Goal: Task Accomplishment & Management: Complete application form

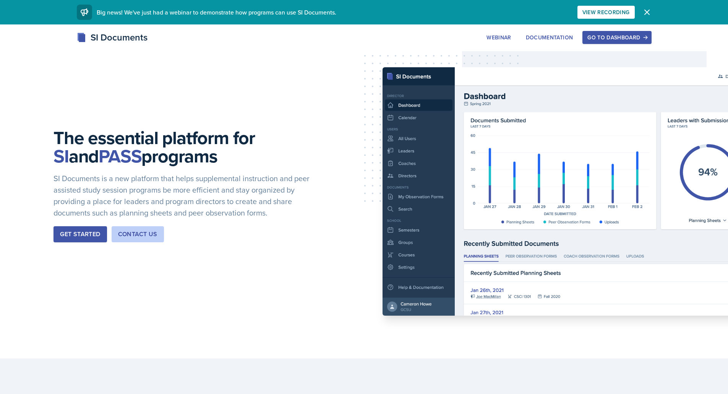
click at [626, 34] on div "Go to Dashboard" at bounding box center [616, 37] width 59 height 6
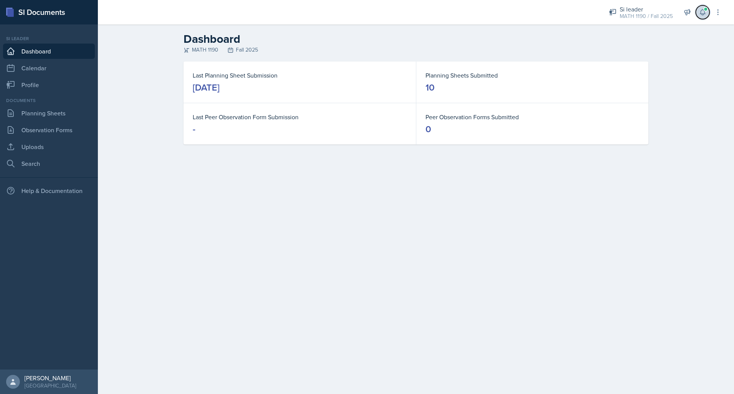
click at [699, 17] on button at bounding box center [702, 12] width 14 height 14
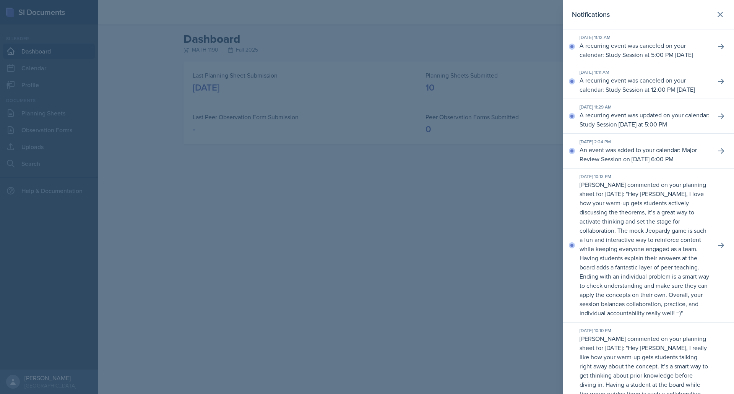
click at [423, 208] on div at bounding box center [367, 197] width 734 height 394
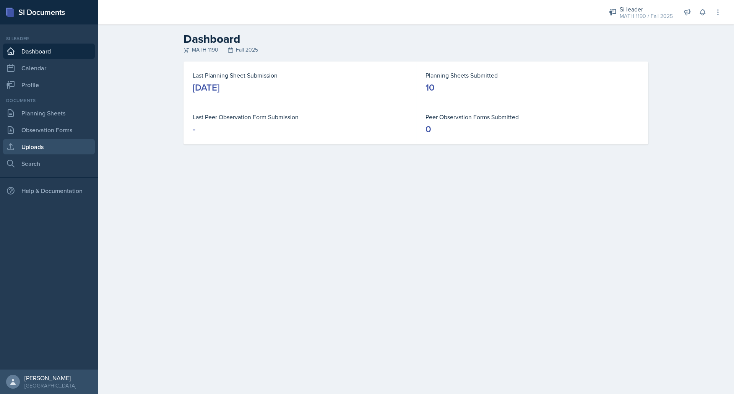
click at [44, 141] on link "Uploads" at bounding box center [49, 146] width 92 height 15
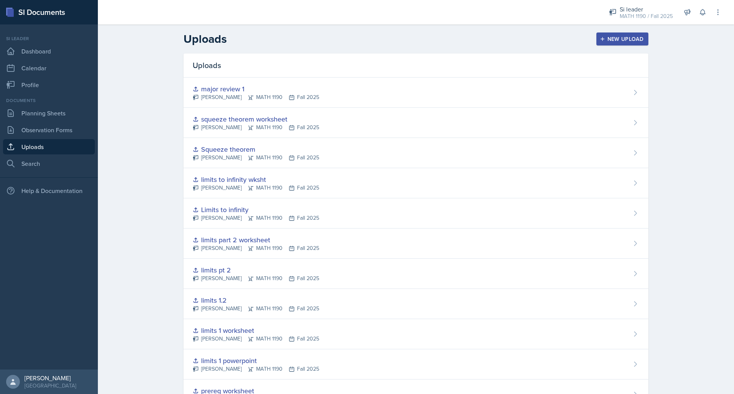
click at [621, 36] on div "New Upload" at bounding box center [622, 39] width 42 height 6
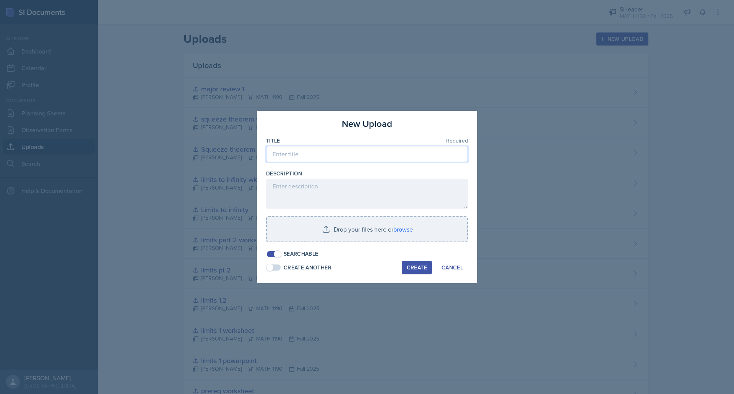
click at [416, 157] on input at bounding box center [367, 154] width 202 height 16
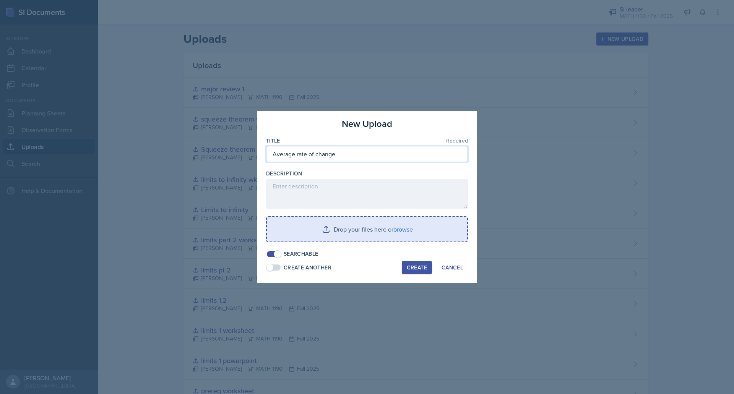
type input "Average rate of change"
click at [385, 229] on input "file" at bounding box center [367, 229] width 200 height 24
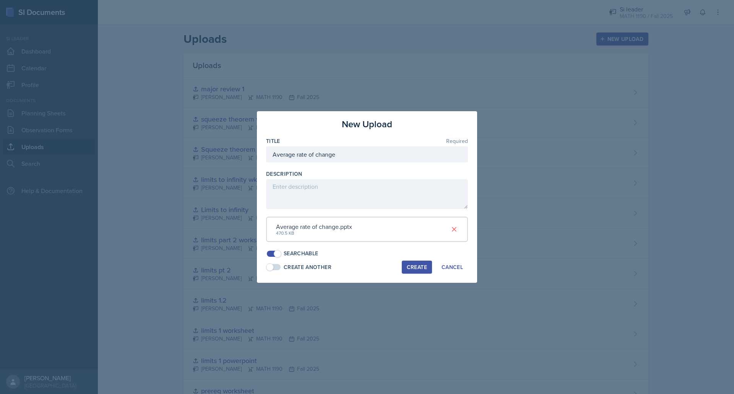
click at [414, 271] on button "Create" at bounding box center [417, 267] width 30 height 13
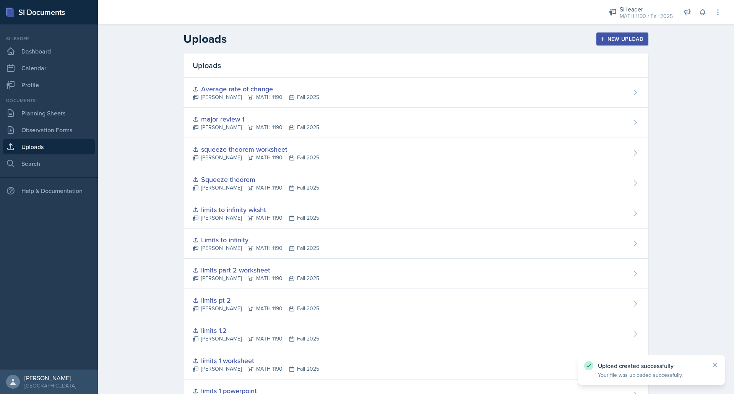
click at [630, 36] on div "New Upload" at bounding box center [622, 39] width 42 height 6
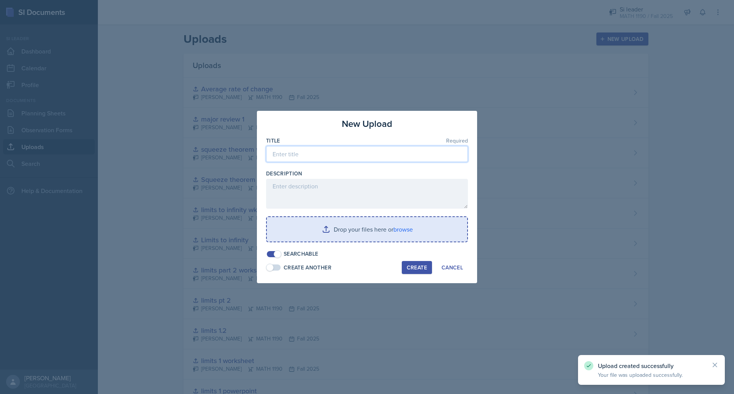
click at [392, 151] on input at bounding box center [367, 154] width 202 height 16
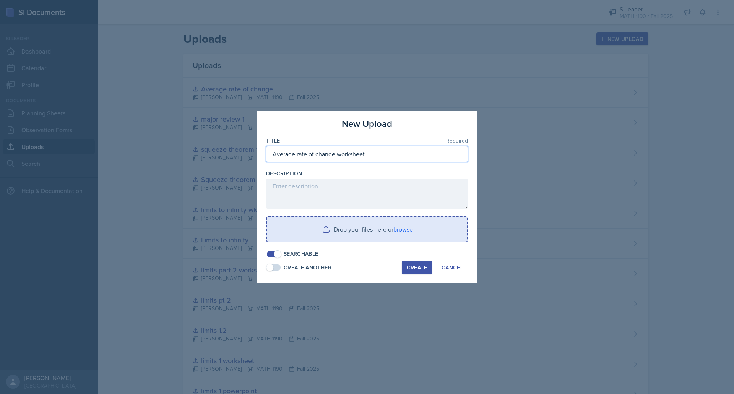
type input "Average rate of change worksheet"
click at [374, 226] on input "file" at bounding box center [367, 229] width 200 height 24
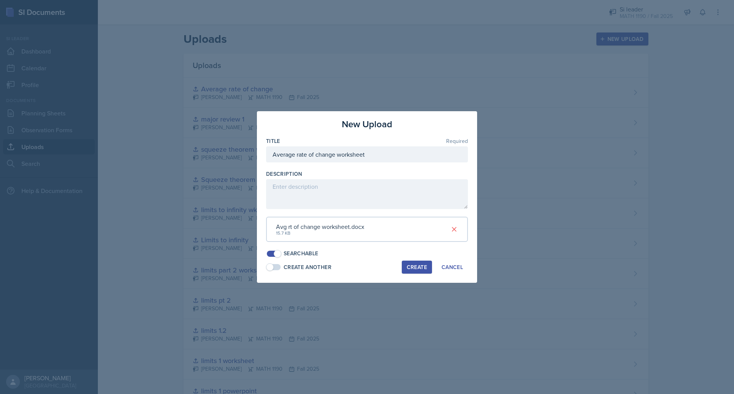
click at [418, 269] on div "Create" at bounding box center [417, 267] width 20 height 6
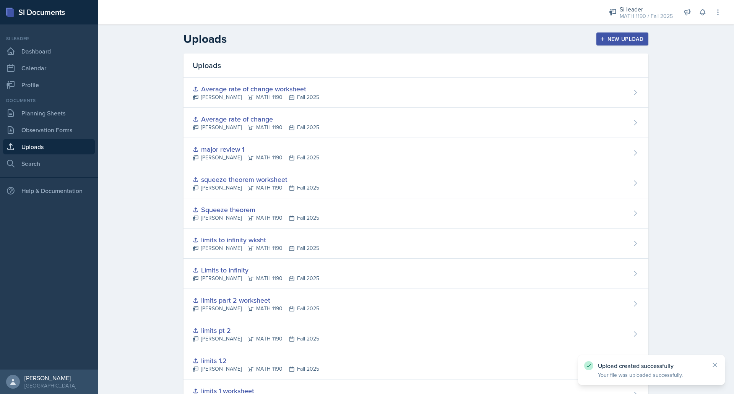
click at [621, 36] on div "New Upload" at bounding box center [622, 39] width 42 height 6
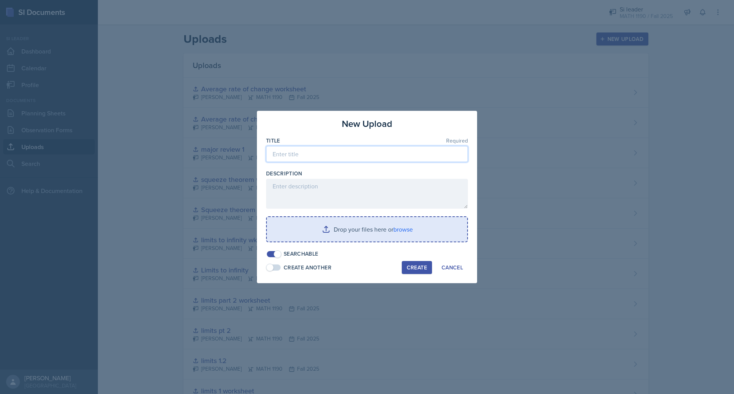
click at [330, 152] on input at bounding box center [367, 154] width 202 height 16
type input "Related rates"
click at [327, 220] on input "file" at bounding box center [367, 229] width 200 height 24
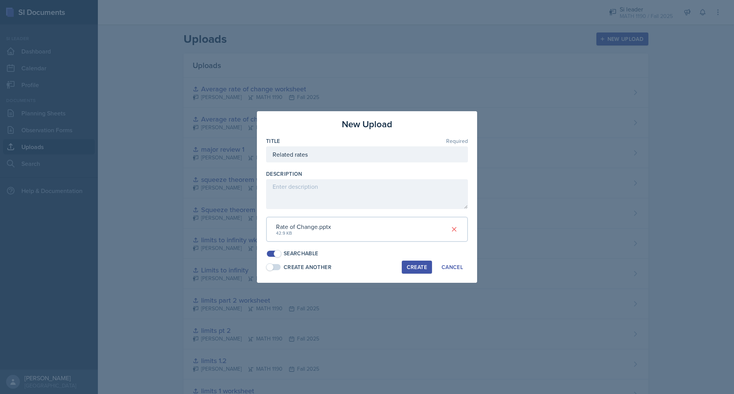
click at [418, 267] on div "Create" at bounding box center [417, 267] width 20 height 6
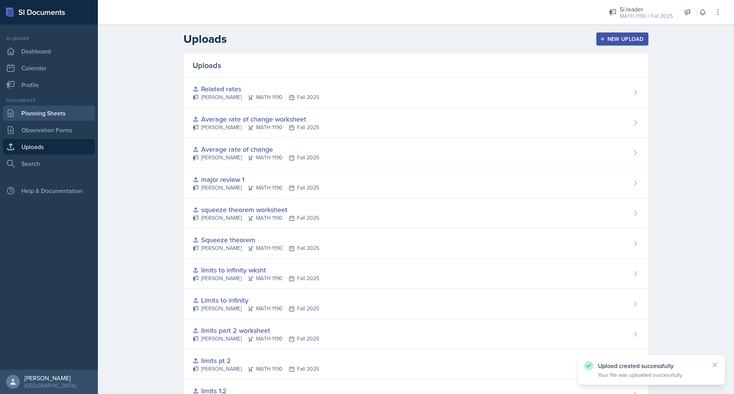
click at [47, 116] on link "Planning Sheets" at bounding box center [49, 112] width 92 height 15
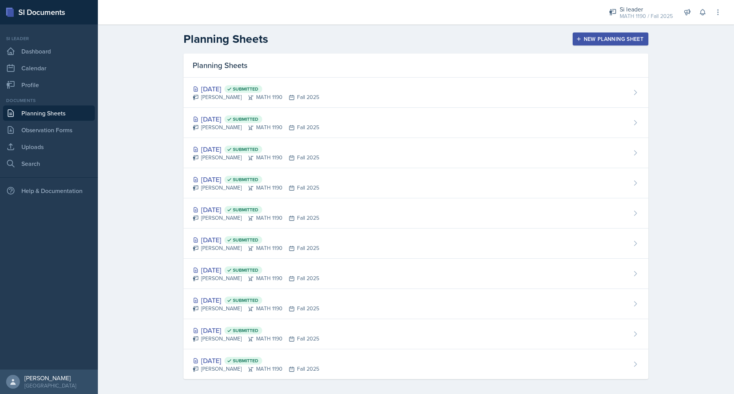
click at [595, 36] on div "New Planning Sheet" at bounding box center [610, 39] width 66 height 6
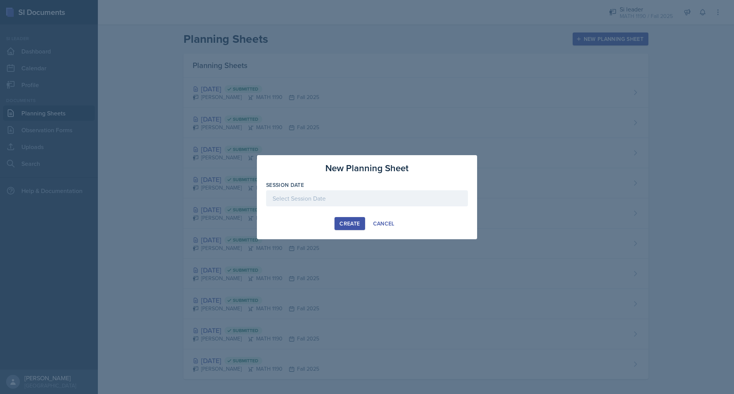
click at [374, 199] on div at bounding box center [367, 198] width 202 height 16
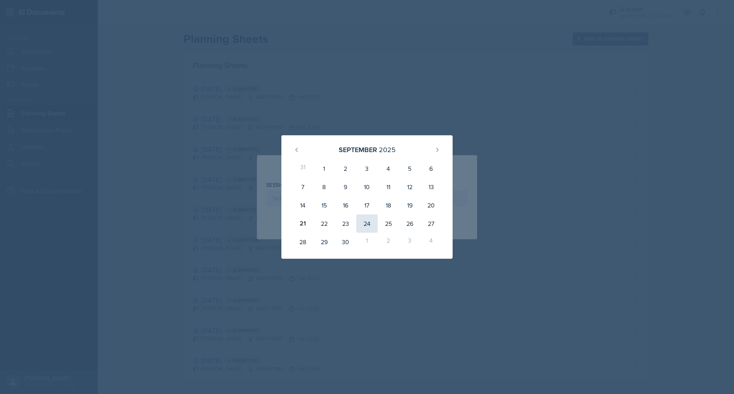
click at [361, 226] on div "24" at bounding box center [366, 223] width 21 height 18
type input "[DATE]"
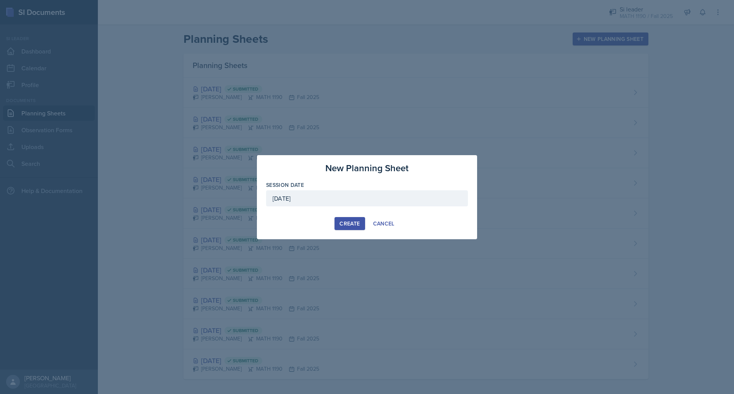
click at [342, 220] on div "Create" at bounding box center [349, 223] width 20 height 6
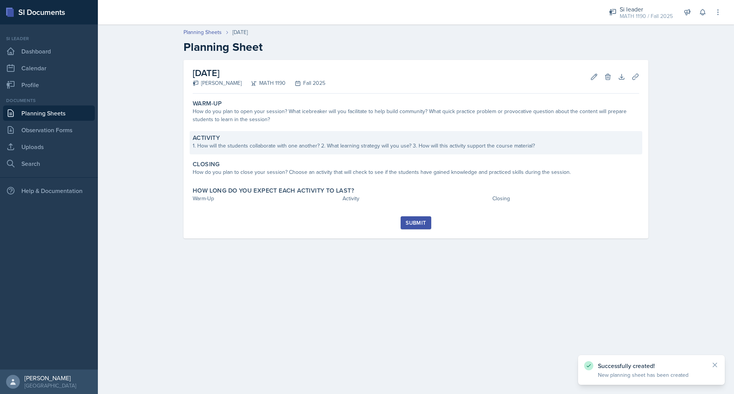
click at [280, 151] on div "Activity 1. How will the students collaborate with one another? 2. What learnin…" at bounding box center [416, 142] width 452 height 23
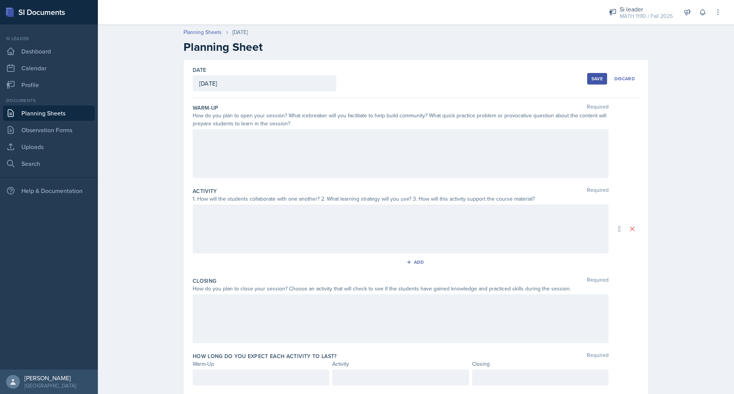
click at [279, 171] on div at bounding box center [401, 153] width 416 height 49
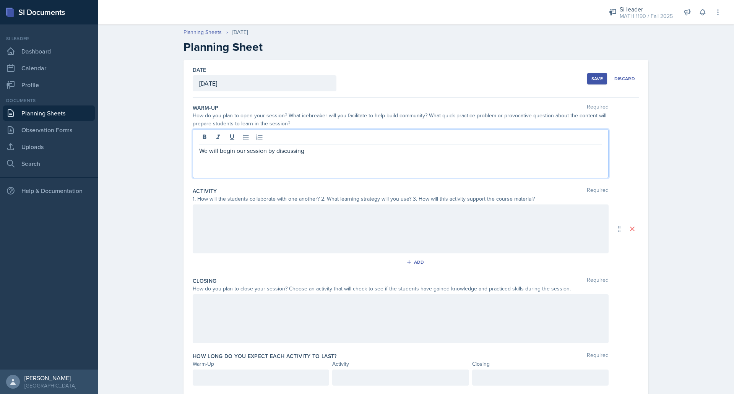
click at [282, 174] on div "We will begin our session by discussing" at bounding box center [401, 153] width 416 height 49
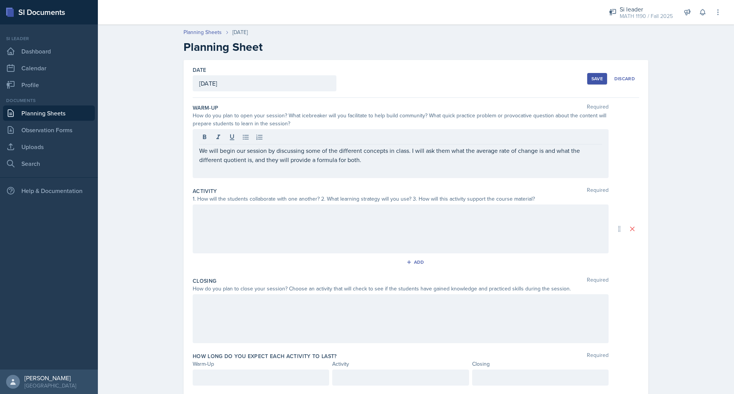
click at [250, 230] on div at bounding box center [401, 228] width 416 height 49
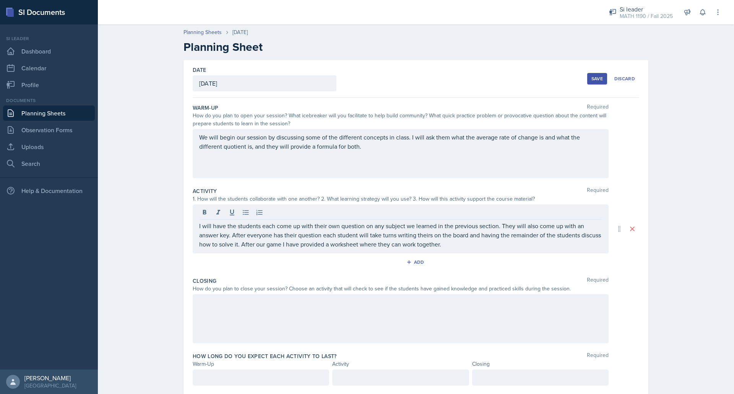
click at [206, 310] on div at bounding box center [401, 318] width 416 height 49
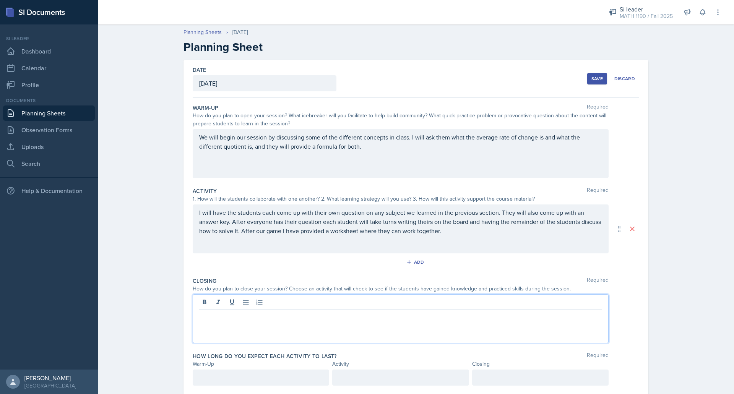
scroll to position [22, 0]
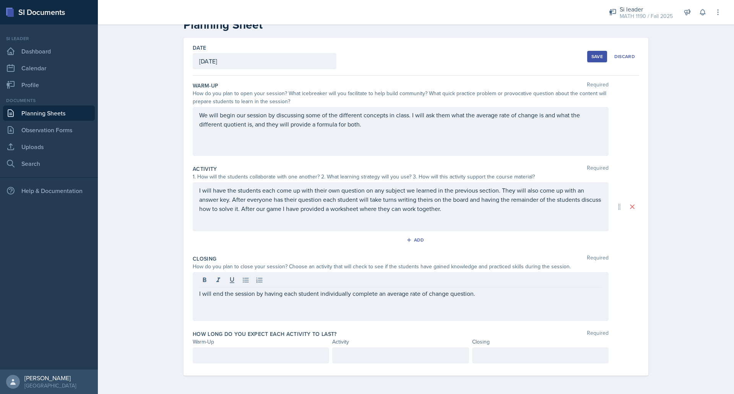
click at [217, 345] on div "Warm-Up" at bounding box center [261, 342] width 136 height 8
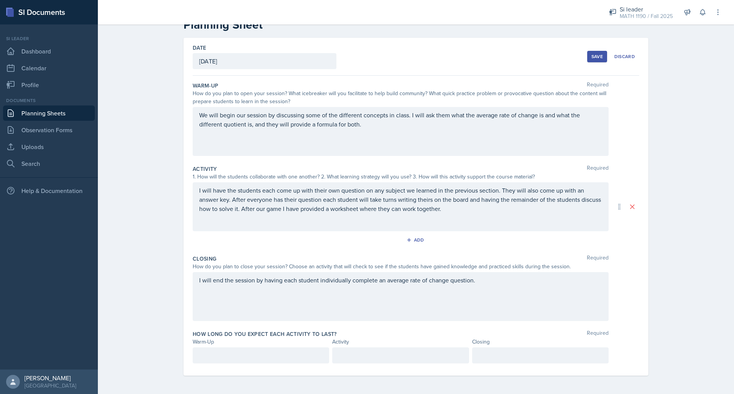
click at [219, 361] on div at bounding box center [261, 355] width 136 height 16
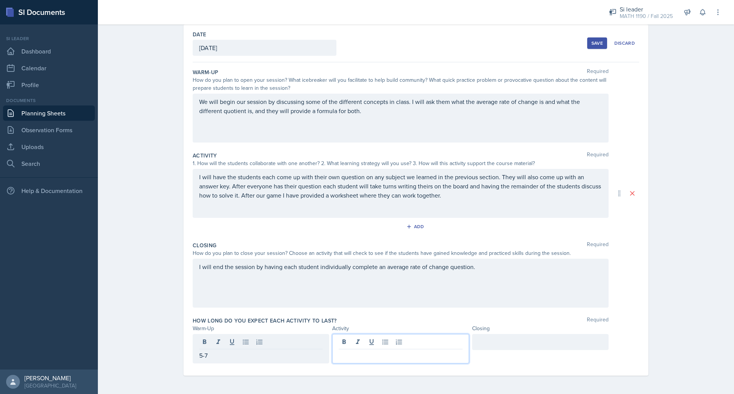
click at [353, 340] on div at bounding box center [400, 348] width 136 height 29
click at [519, 339] on div at bounding box center [540, 342] width 136 height 16
click at [533, 293] on div "I will end the session by having each student individually complete an average …" at bounding box center [401, 283] width 416 height 49
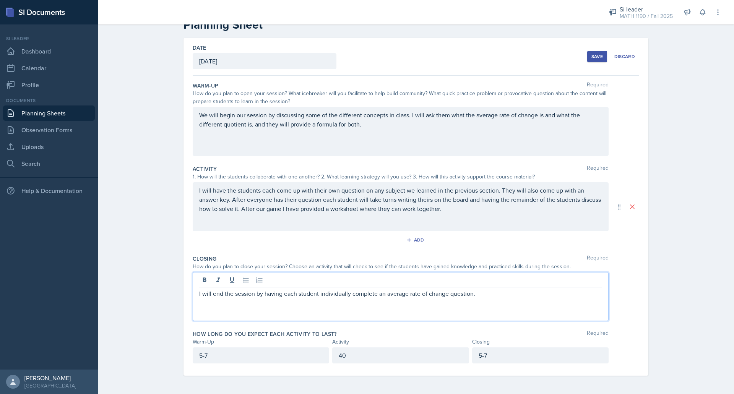
scroll to position [0, 0]
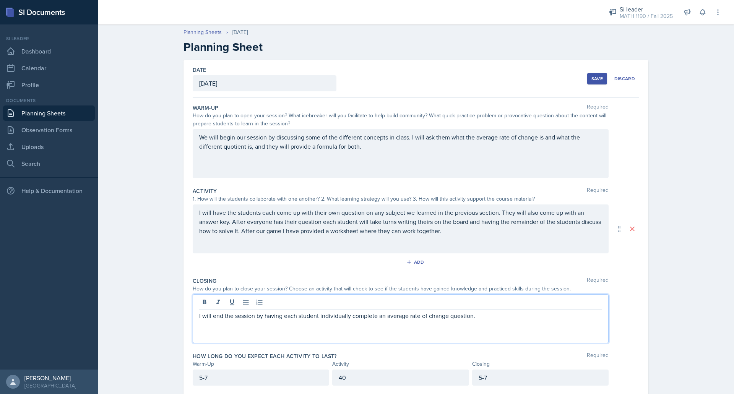
click at [594, 76] on div "Save" at bounding box center [596, 79] width 11 height 6
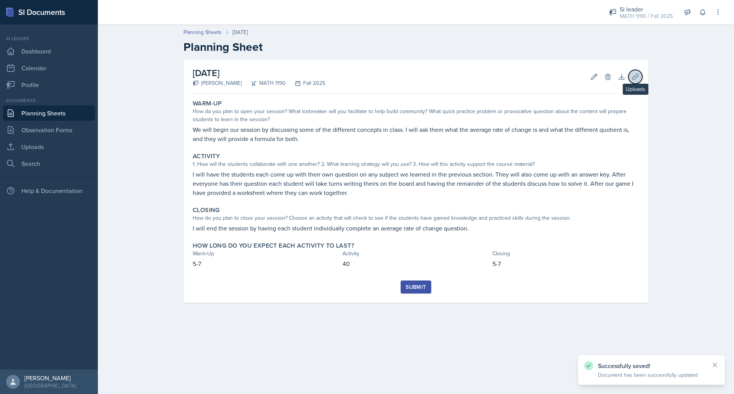
click at [633, 78] on icon at bounding box center [635, 77] width 8 height 8
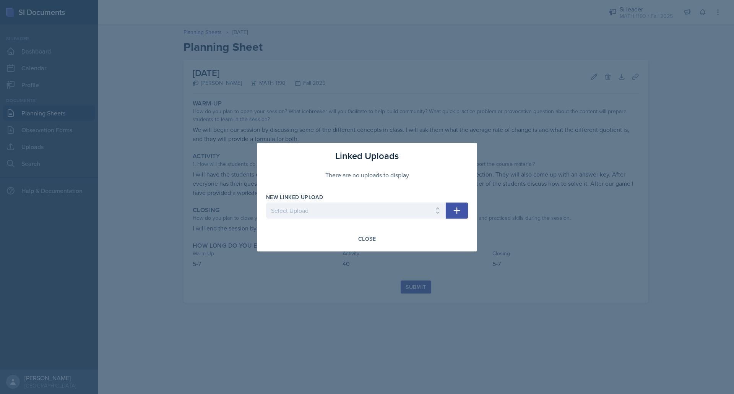
click at [454, 214] on icon "button" at bounding box center [456, 210] width 9 height 9
click at [423, 213] on select "Select Upload Mock session prereq powerpoint prereq worksheet limits 1 powerpoi…" at bounding box center [356, 211] width 180 height 16
select select "6cef2287-6e67-4d6e-90d7-da2499762cdf"
click at [266, 203] on select "Select Upload Mock session prereq powerpoint prereq worksheet limits 1 powerpoi…" at bounding box center [356, 211] width 180 height 16
click at [453, 214] on icon "button" at bounding box center [456, 210] width 9 height 9
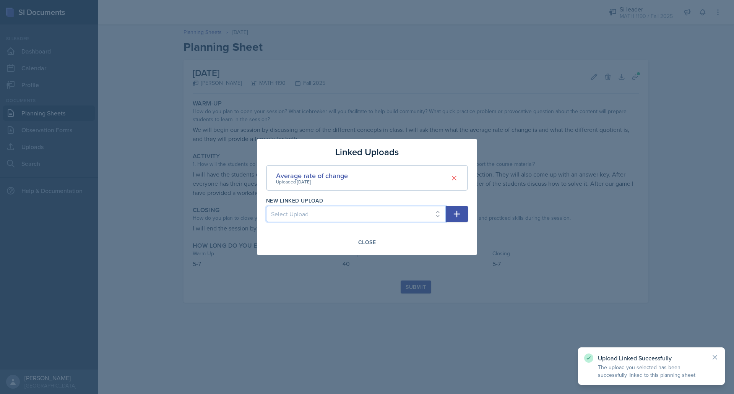
click at [433, 218] on select "Select Upload Mock session prereq powerpoint prereq worksheet limits 1 powerpoi…" at bounding box center [356, 214] width 180 height 16
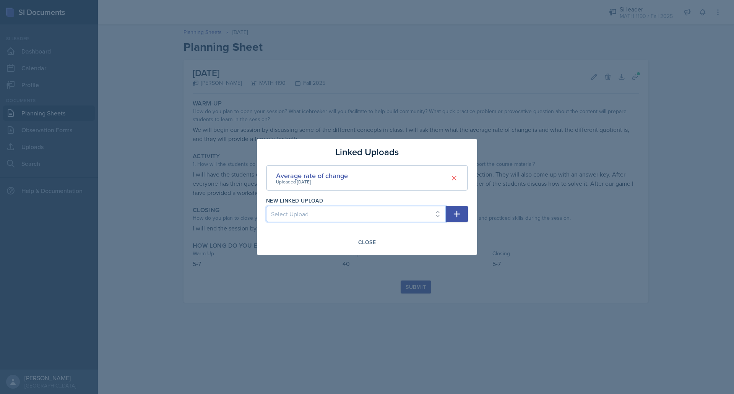
select select "882de692-0995-4f2d-988c-0158ffdc3e57"
click at [266, 206] on select "Select Upload Mock session prereq powerpoint prereq worksheet limits 1 powerpoi…" at bounding box center [356, 214] width 180 height 16
click at [458, 215] on icon "button" at bounding box center [456, 213] width 9 height 9
select select
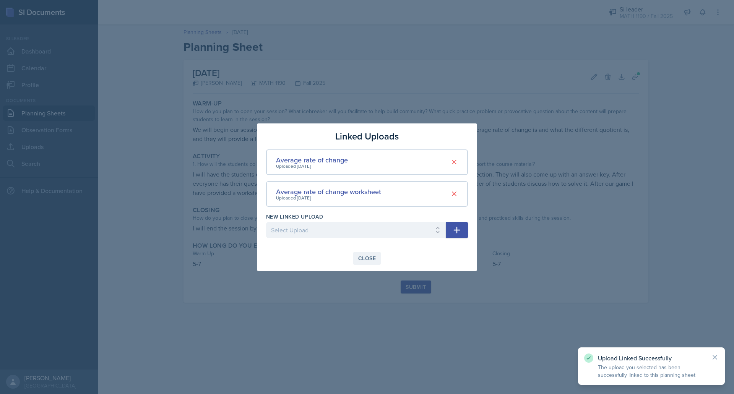
click at [376, 258] on button "Close" at bounding box center [367, 258] width 28 height 13
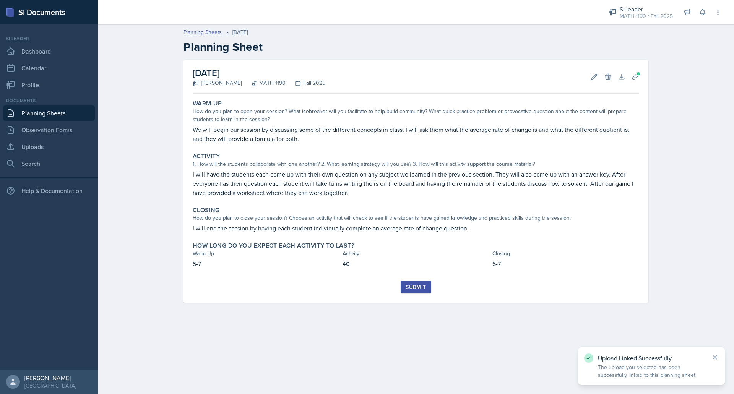
click at [415, 282] on button "Submit" at bounding box center [415, 286] width 30 height 13
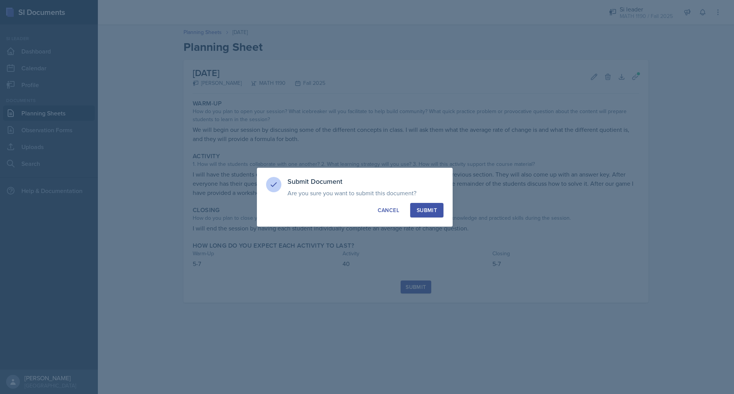
click at [430, 207] on div "Submit" at bounding box center [427, 210] width 20 height 8
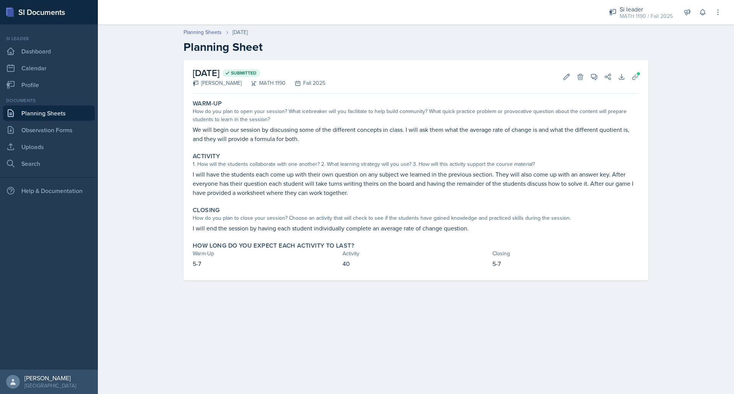
click at [57, 109] on link "Planning Sheets" at bounding box center [49, 112] width 92 height 15
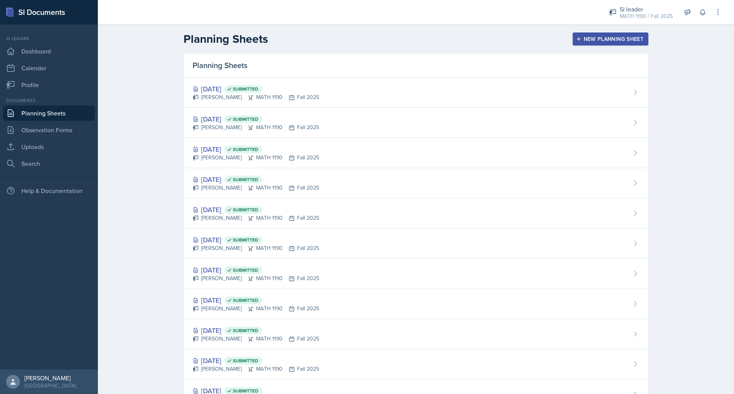
click at [591, 37] on div "New Planning Sheet" at bounding box center [610, 39] width 66 height 6
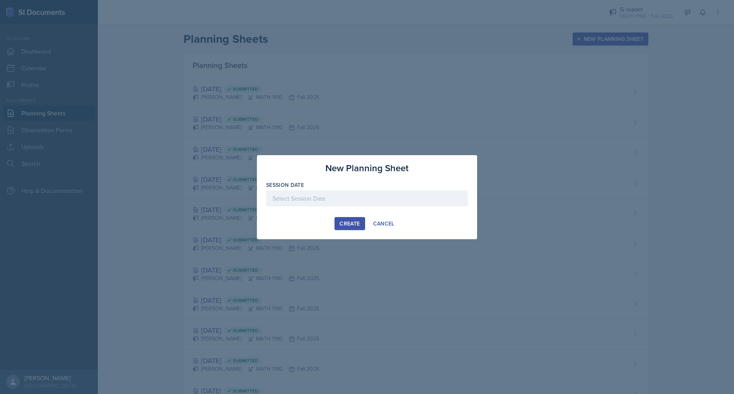
click at [399, 198] on div at bounding box center [367, 198] width 202 height 16
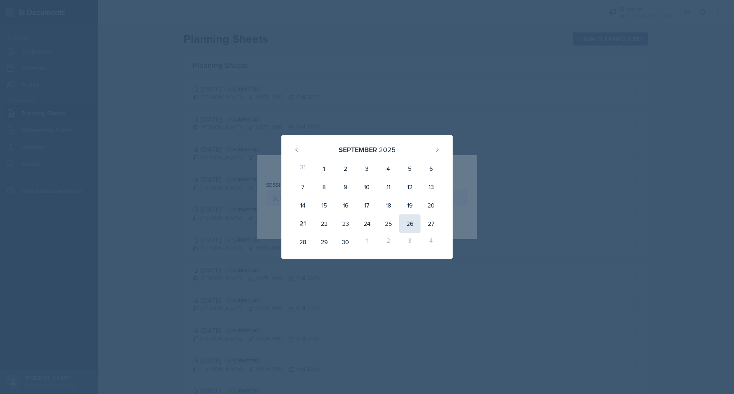
click at [409, 227] on div "26" at bounding box center [409, 223] width 21 height 18
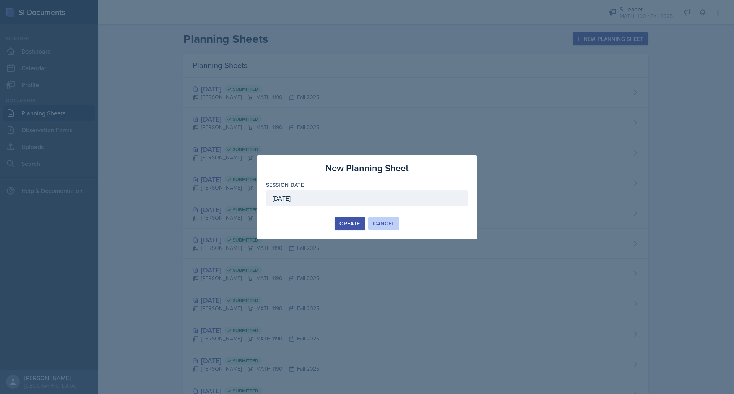
click at [380, 221] on div "Cancel" at bounding box center [383, 223] width 21 height 6
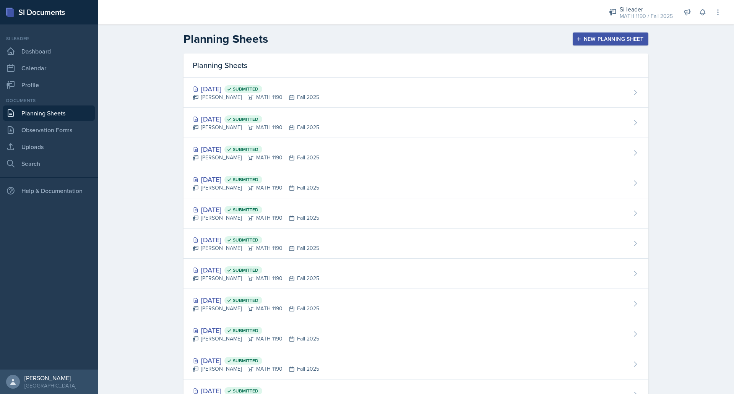
click at [583, 45] on button "New Planning Sheet" at bounding box center [610, 38] width 76 height 13
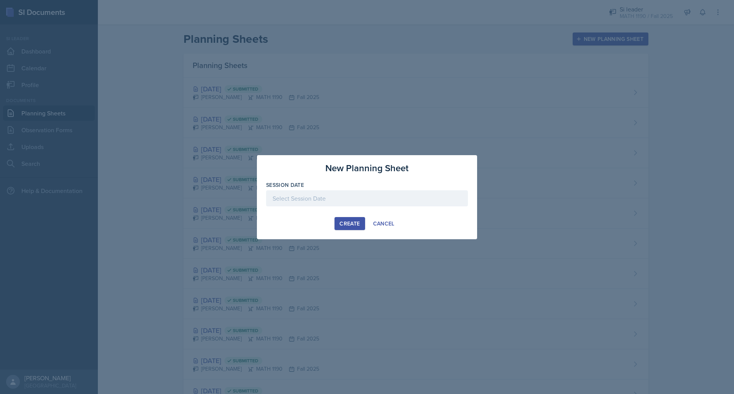
click at [352, 196] on div at bounding box center [367, 198] width 202 height 16
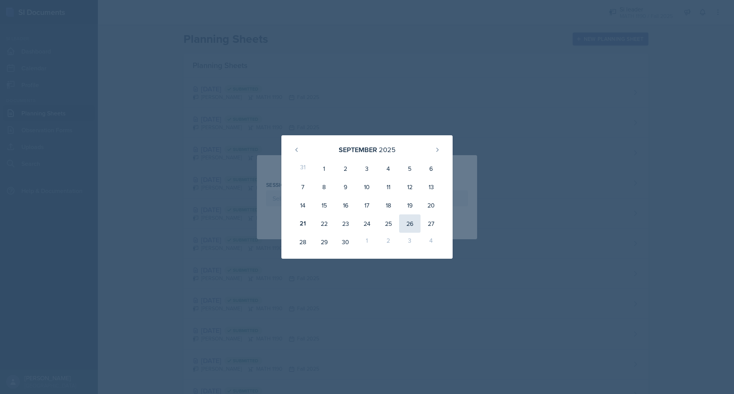
click at [415, 226] on div "26" at bounding box center [409, 223] width 21 height 18
type input "[DATE]"
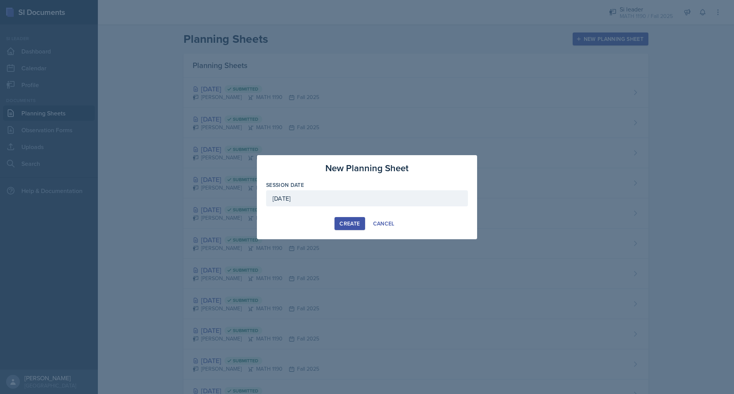
click at [339, 224] on button "Create" at bounding box center [349, 223] width 30 height 13
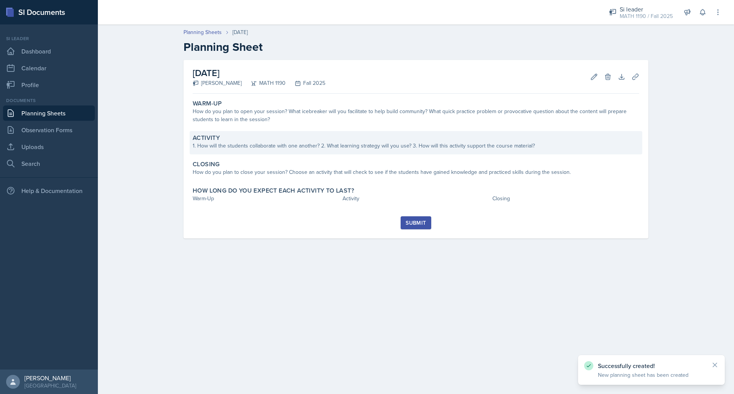
click at [289, 150] on div "Activity 1. How will the students collaborate with one another? 2. What learnin…" at bounding box center [416, 142] width 452 height 23
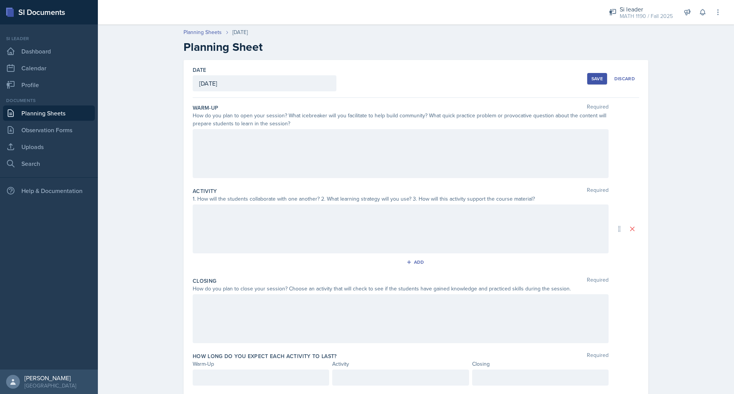
click at [302, 156] on div at bounding box center [401, 153] width 416 height 49
click at [287, 205] on div at bounding box center [401, 228] width 416 height 49
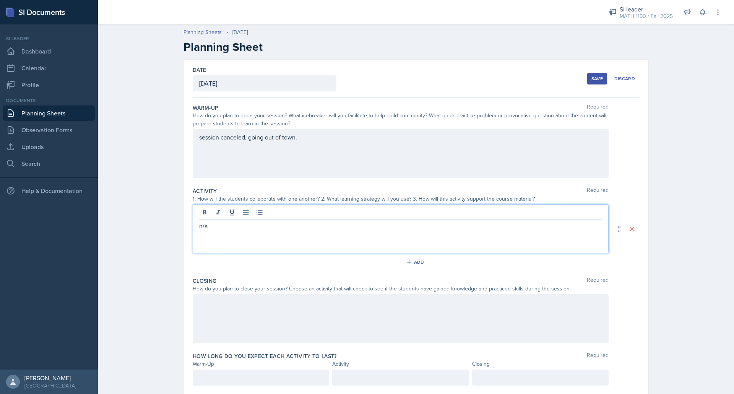
scroll to position [22, 0]
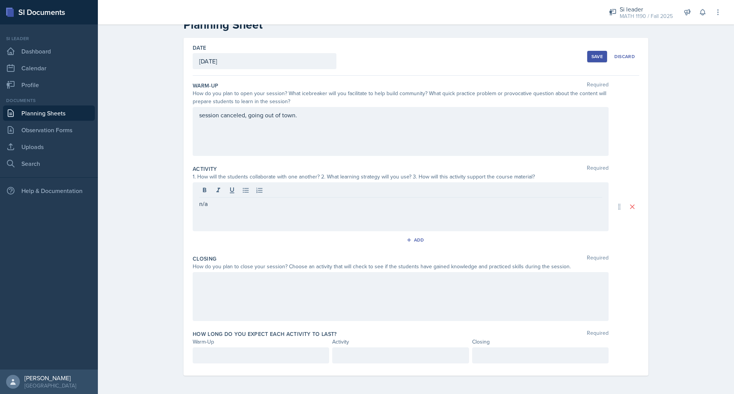
click at [246, 294] on div at bounding box center [401, 296] width 416 height 49
click at [240, 347] on div "How long do you expect each activity to last? Required Warm-Up Activity Closing" at bounding box center [416, 348] width 446 height 42
click at [240, 349] on div at bounding box center [261, 355] width 136 height 16
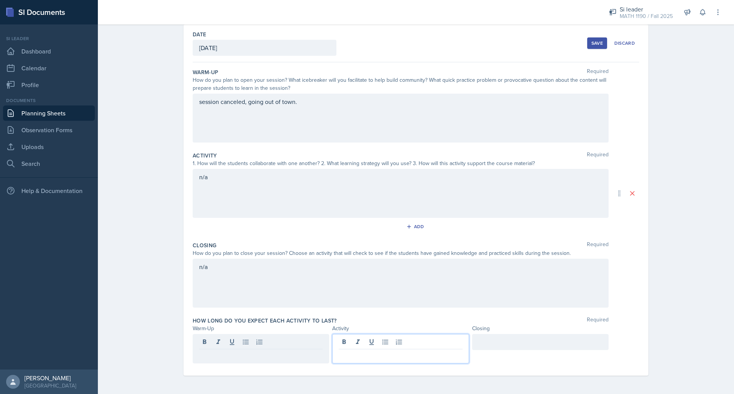
click at [355, 345] on div at bounding box center [400, 348] width 136 height 29
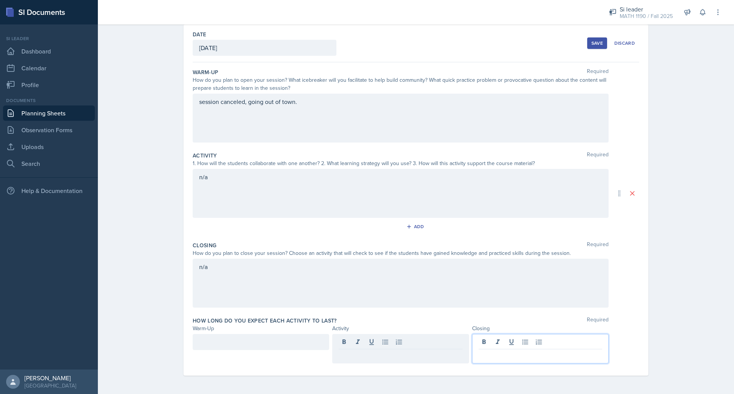
click at [492, 345] on div at bounding box center [540, 348] width 136 height 29
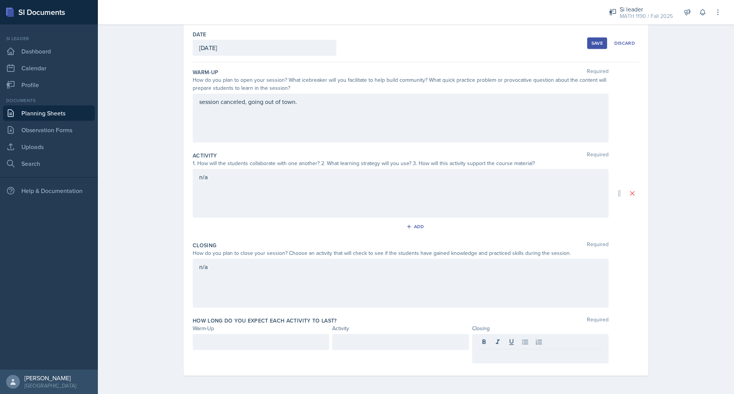
click at [597, 47] on button "Save" at bounding box center [597, 42] width 20 height 11
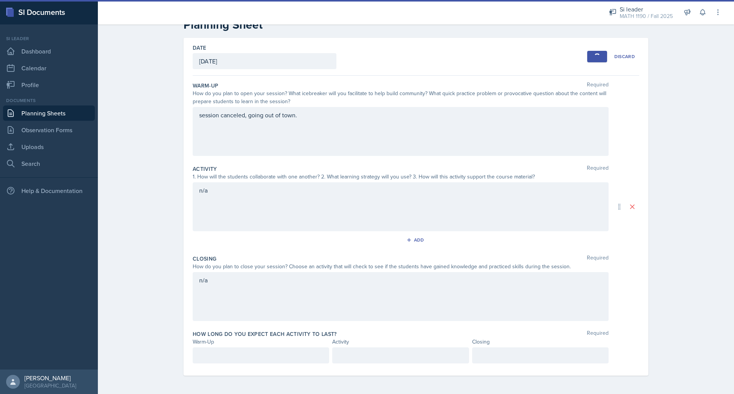
scroll to position [0, 0]
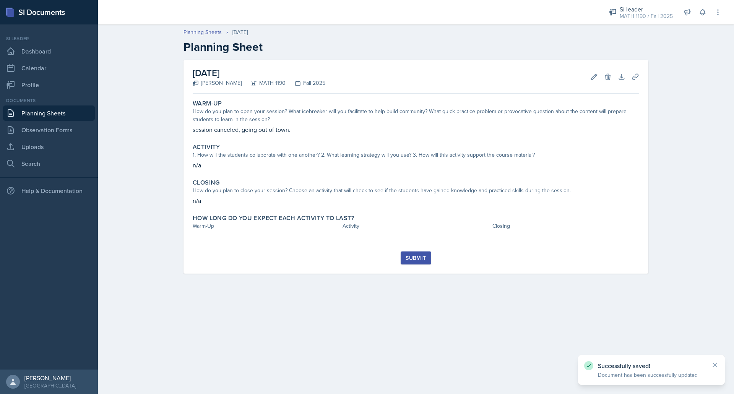
click at [413, 256] on div "Submit" at bounding box center [415, 258] width 20 height 6
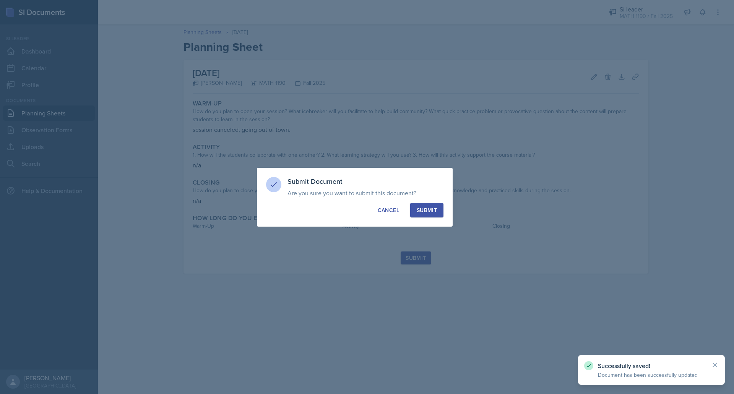
click at [423, 214] on div "Submit" at bounding box center [427, 210] width 20 height 8
